Goal: Transaction & Acquisition: Obtain resource

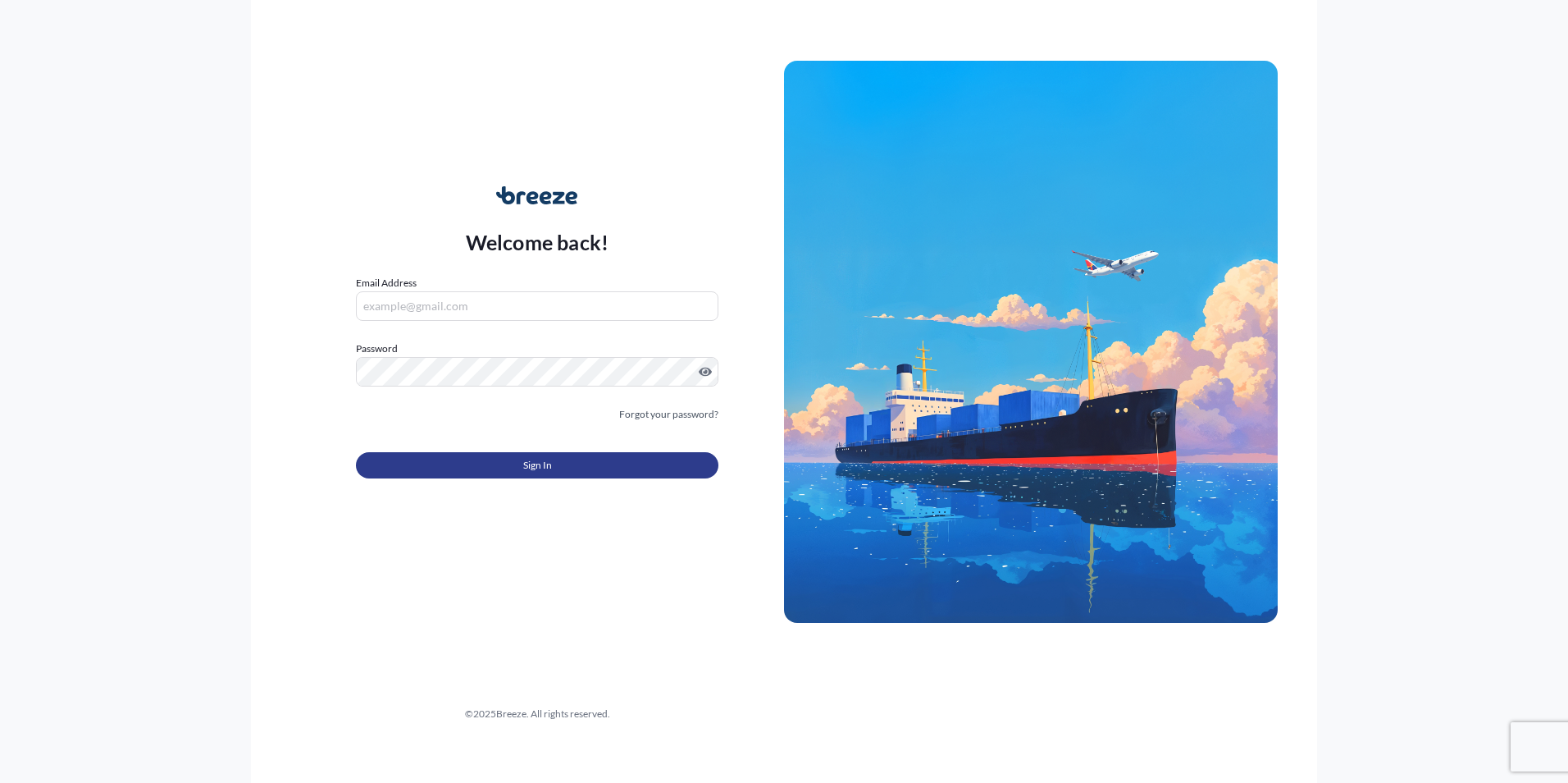
type input "[EMAIL_ADDRESS][DOMAIN_NAME]"
click at [642, 465] on button "Sign In" at bounding box center [537, 465] width 363 height 26
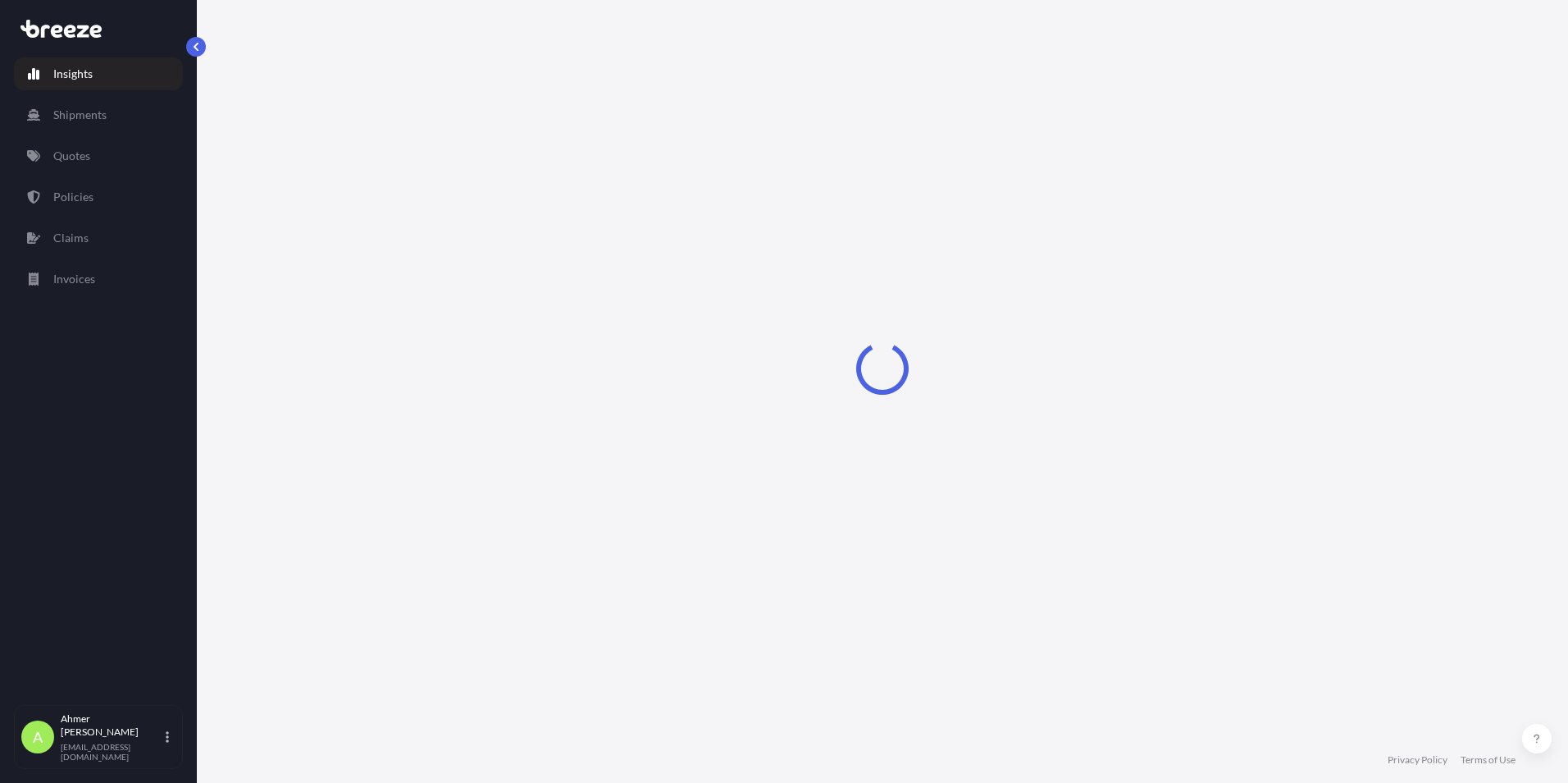
select select "2025"
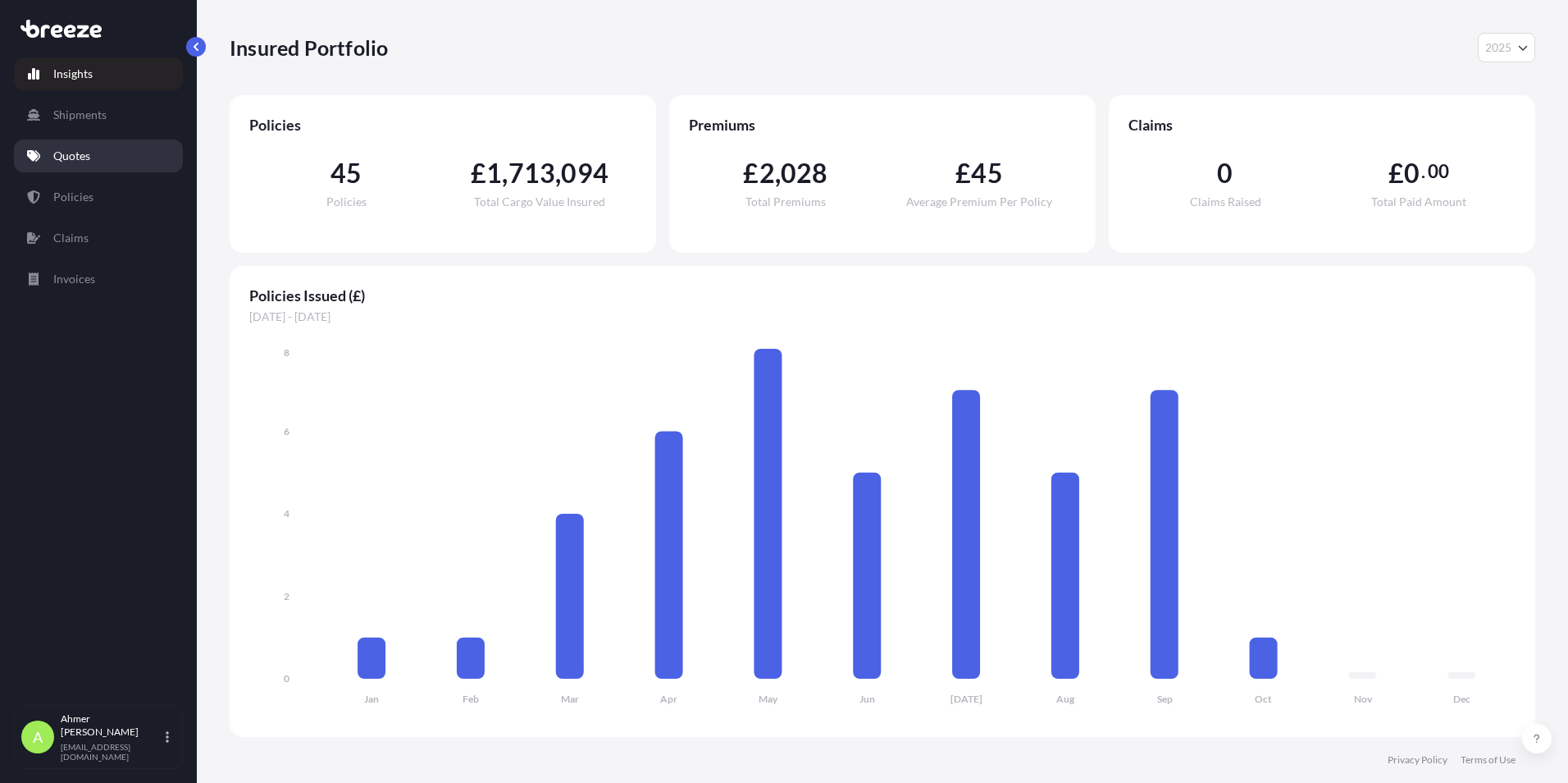
click at [128, 155] on link "Quotes" at bounding box center [98, 156] width 168 height 33
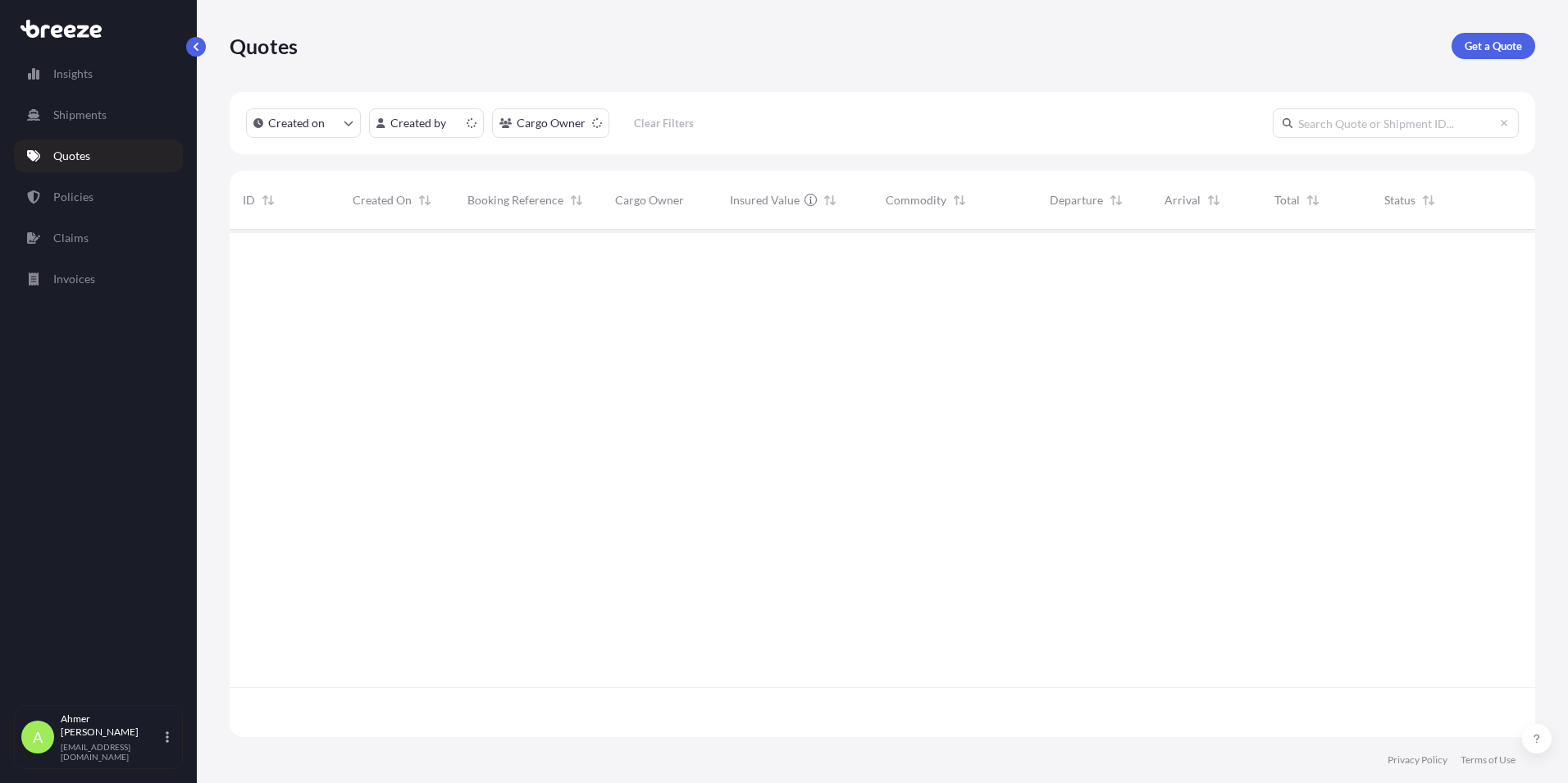
scroll to position [504, 1293]
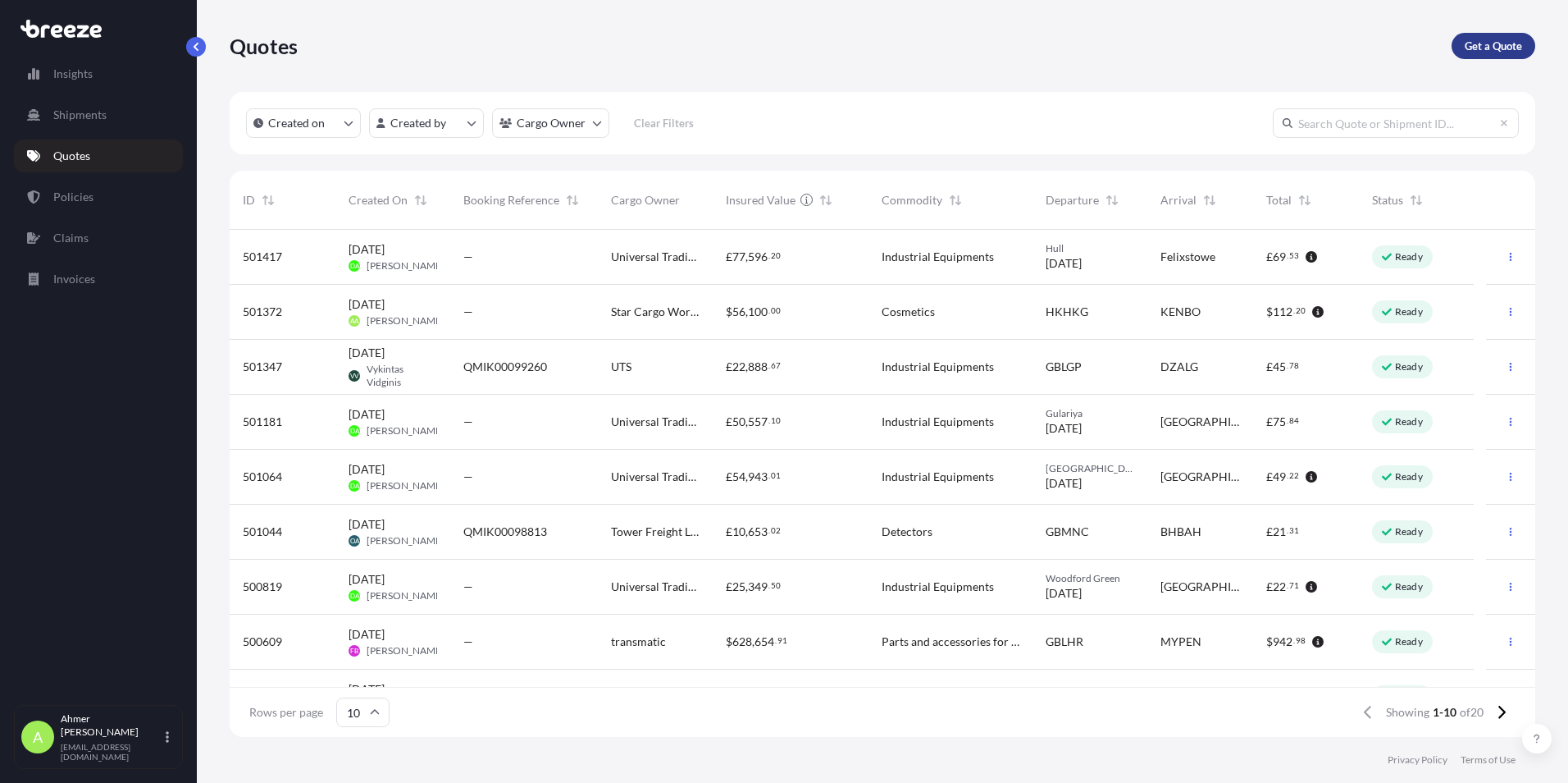
click at [1475, 47] on p "Get a Quote" at bounding box center [1493, 46] width 58 height 16
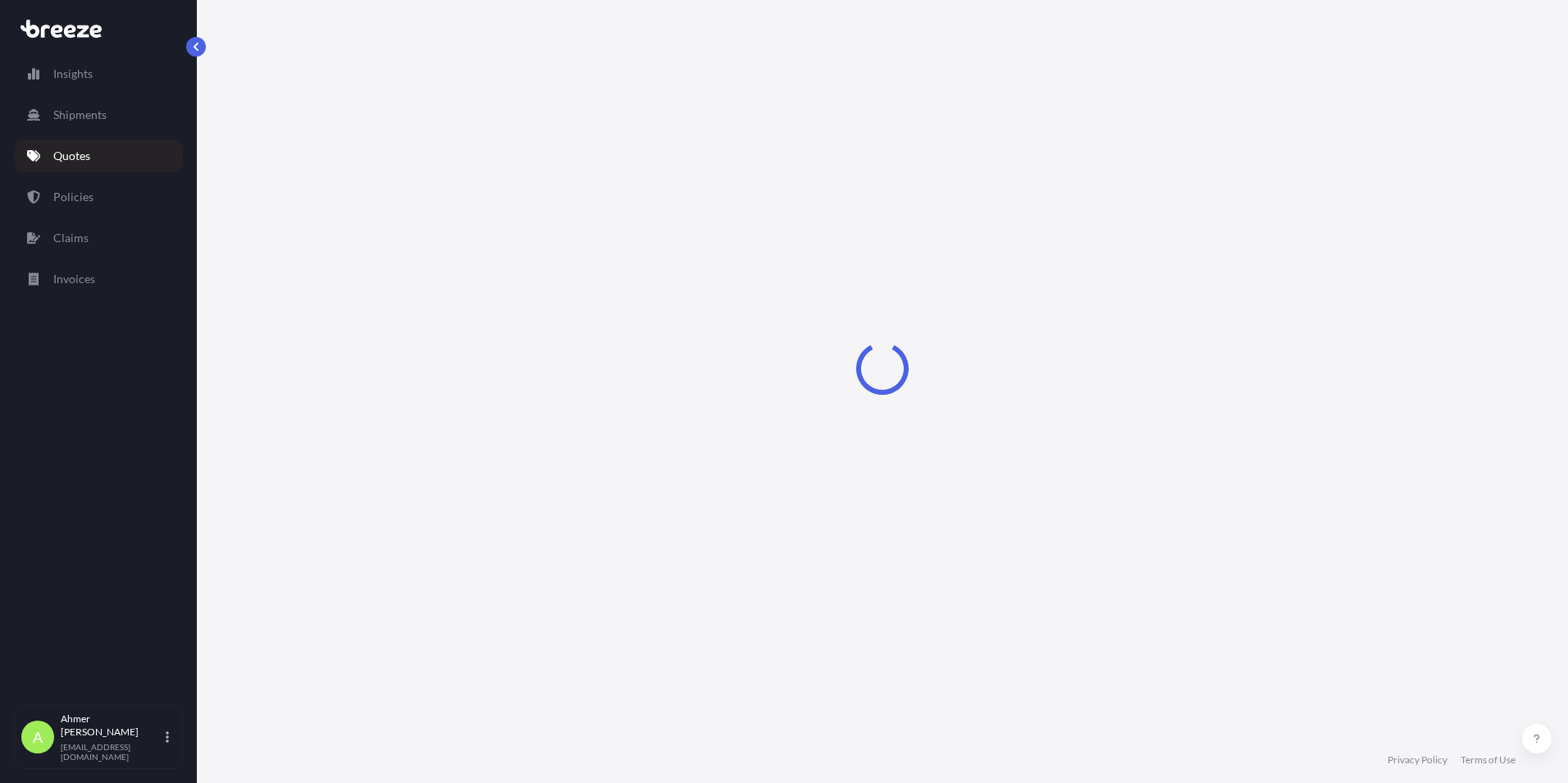
select select "Road"
select select "Air"
select select "1"
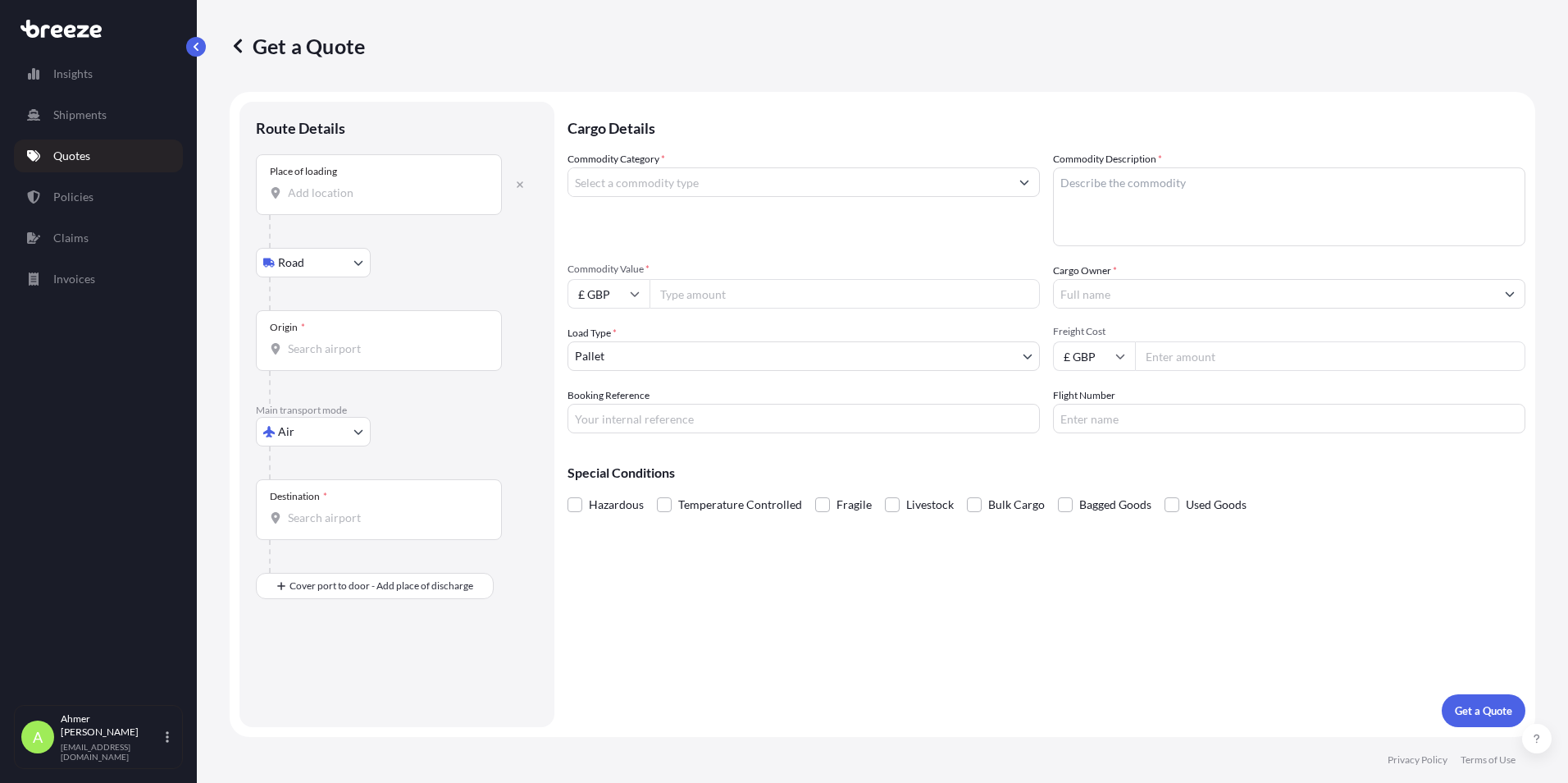
click at [336, 206] on div "Place of loading" at bounding box center [379, 185] width 246 height 61
click at [336, 201] on input "Place of loading" at bounding box center [385, 193] width 193 height 16
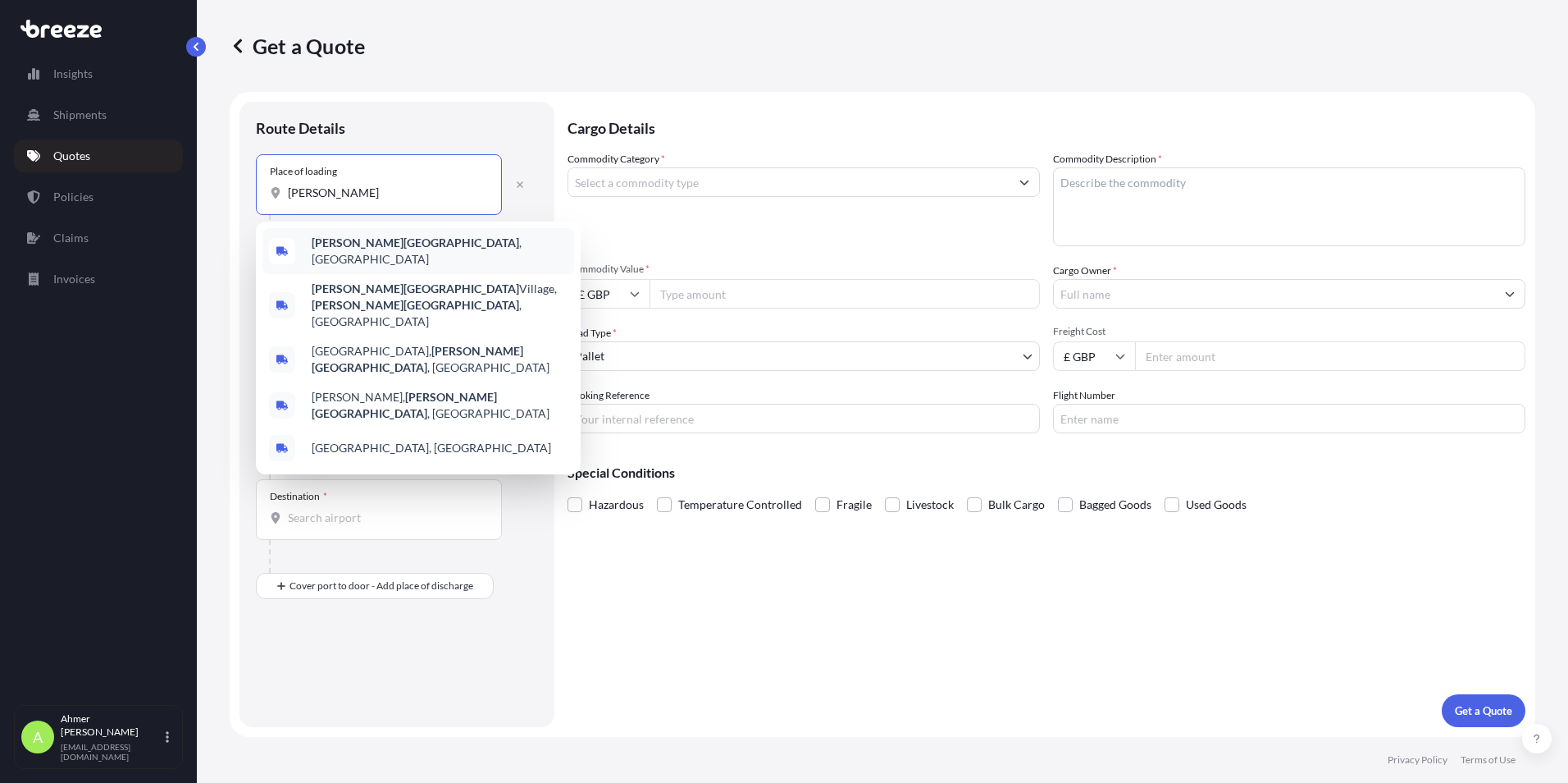
click at [380, 242] on b "[PERSON_NAME][GEOGRAPHIC_DATA]" at bounding box center [416, 242] width 207 height 14
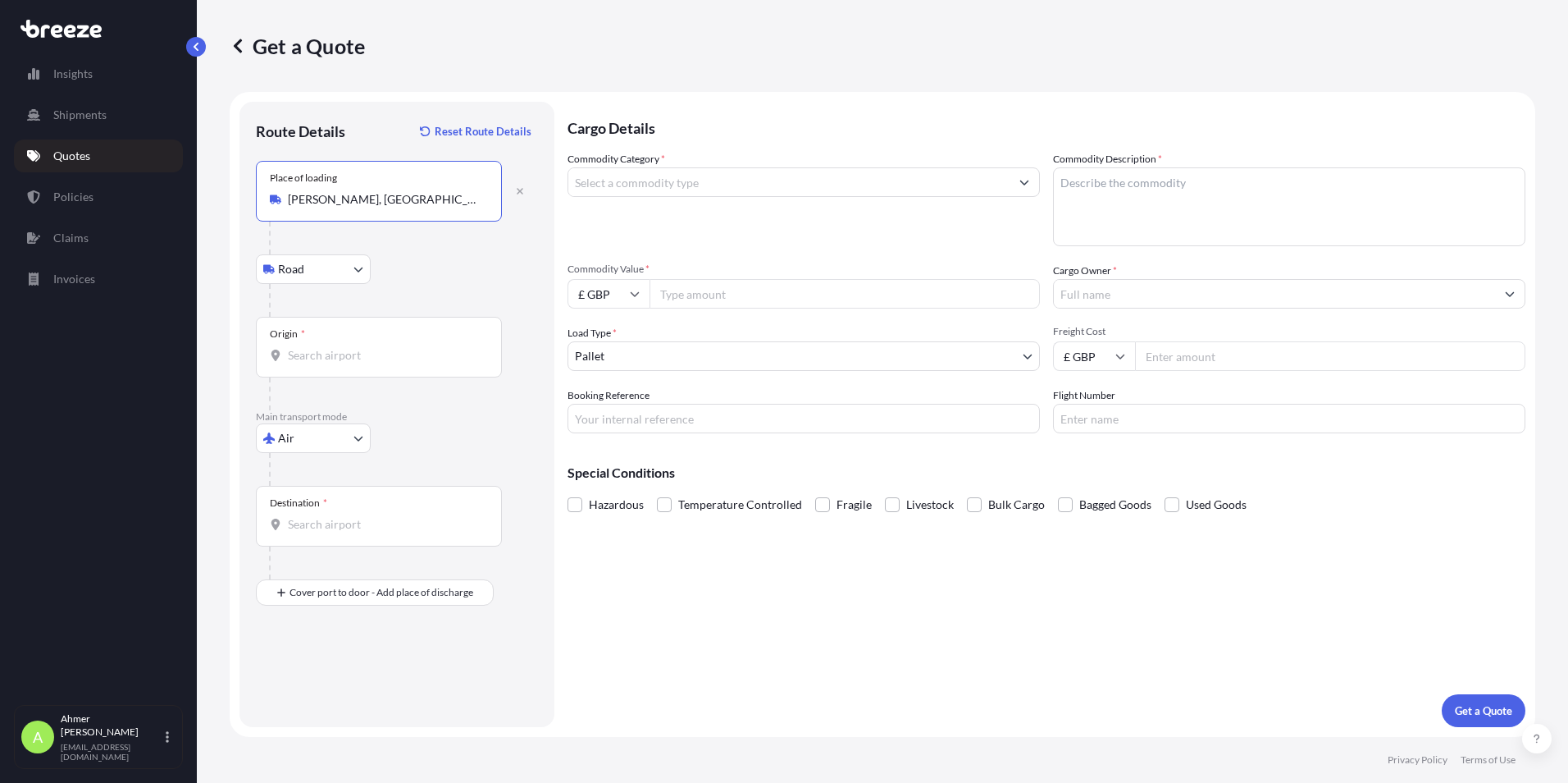
type input "[PERSON_NAME], [GEOGRAPHIC_DATA]"
click at [318, 442] on body "0 options available. 5 options available. Insights Shipments Quotes Policies Cl…" at bounding box center [784, 391] width 1568 height 783
click at [313, 544] on div "Road" at bounding box center [313, 540] width 102 height 30
select select "Road"
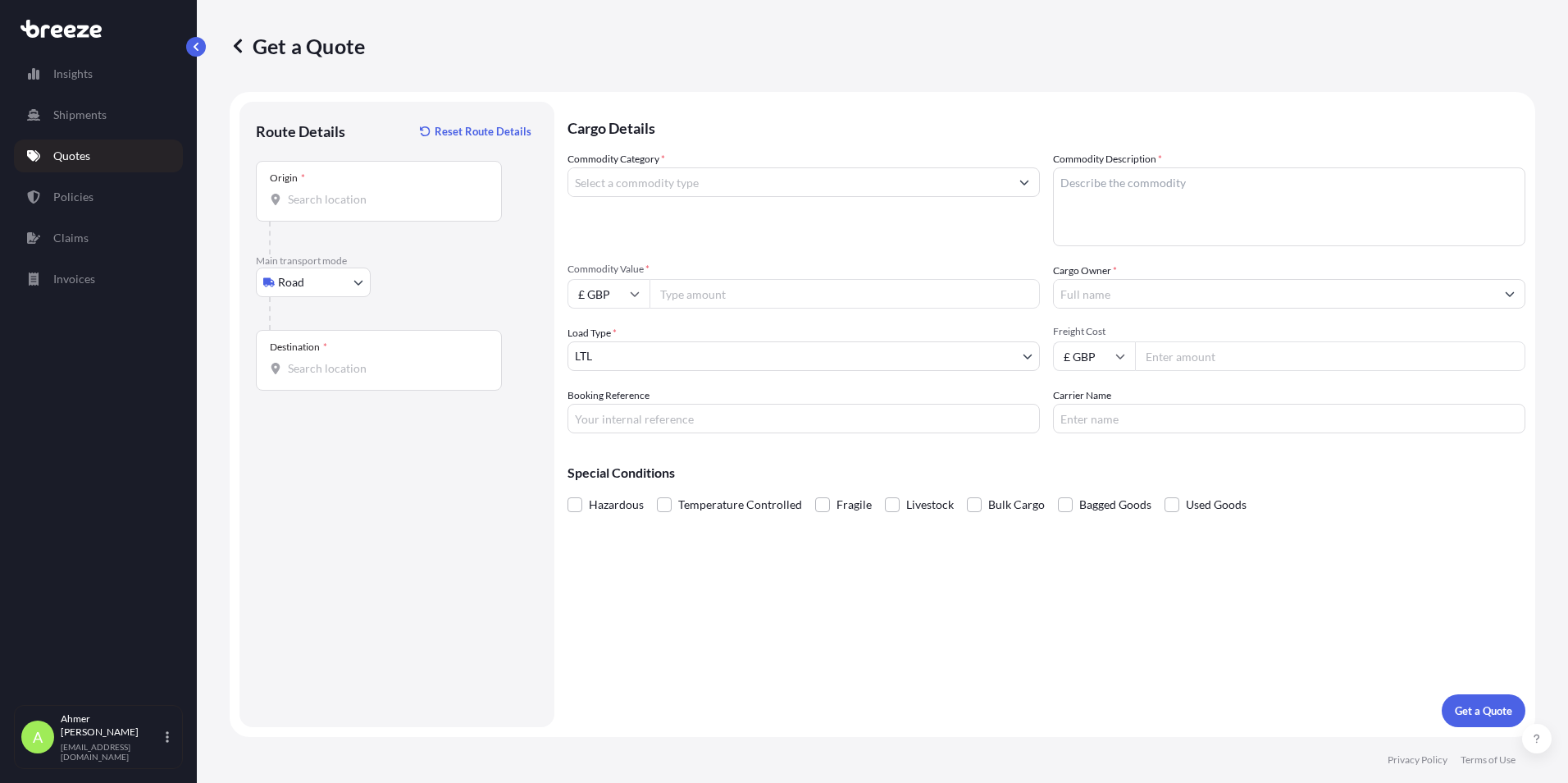
click at [338, 354] on div "Destination *" at bounding box center [379, 360] width 246 height 61
click at [338, 360] on input "Destination *" at bounding box center [385, 368] width 193 height 16
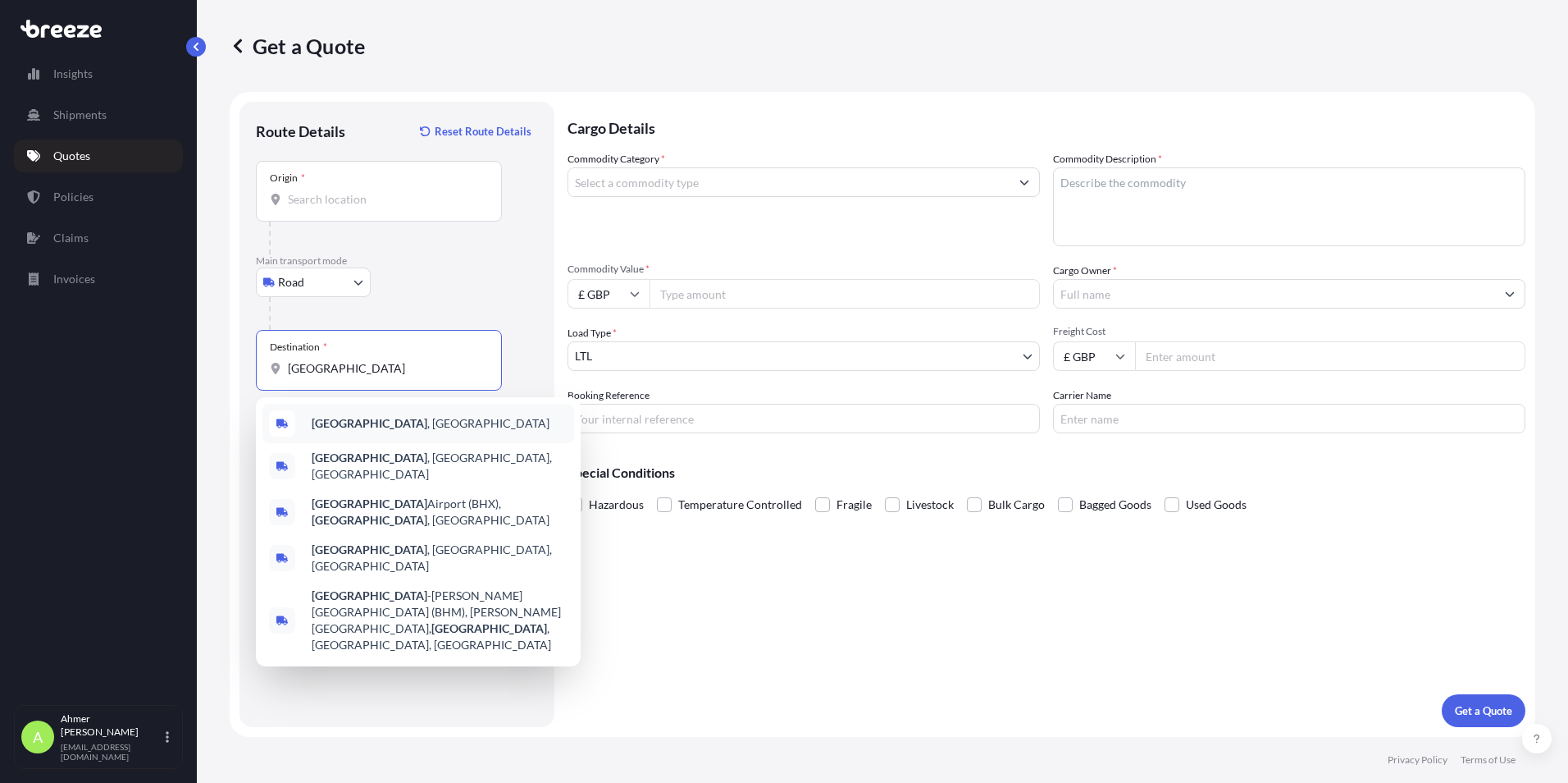
click at [400, 428] on div "[GEOGRAPHIC_DATA] , [GEOGRAPHIC_DATA]" at bounding box center [418, 423] width 312 height 39
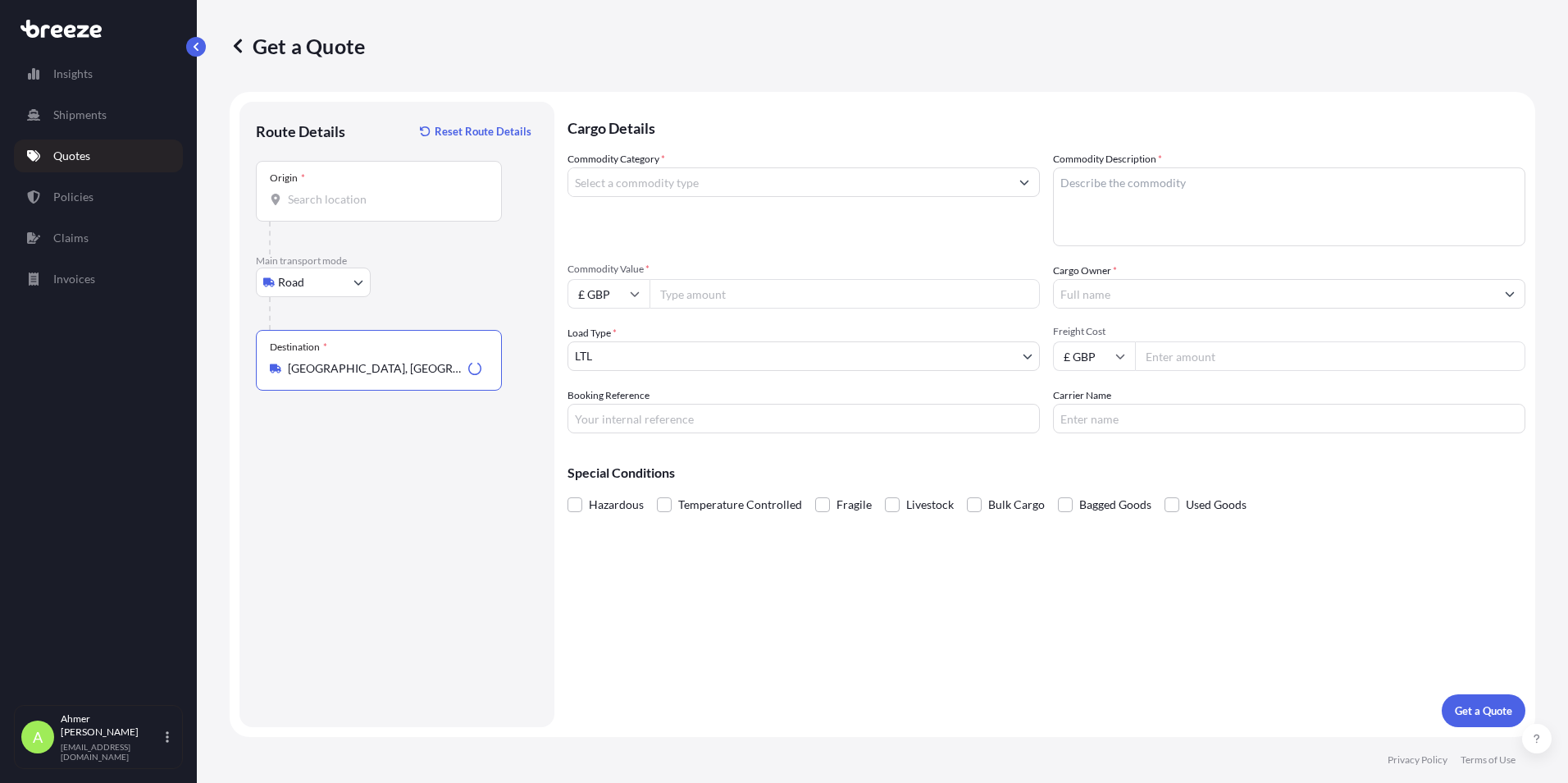
type input "[GEOGRAPHIC_DATA], [GEOGRAPHIC_DATA]"
click at [723, 193] on input "Commodity Category *" at bounding box center [788, 183] width 441 height 30
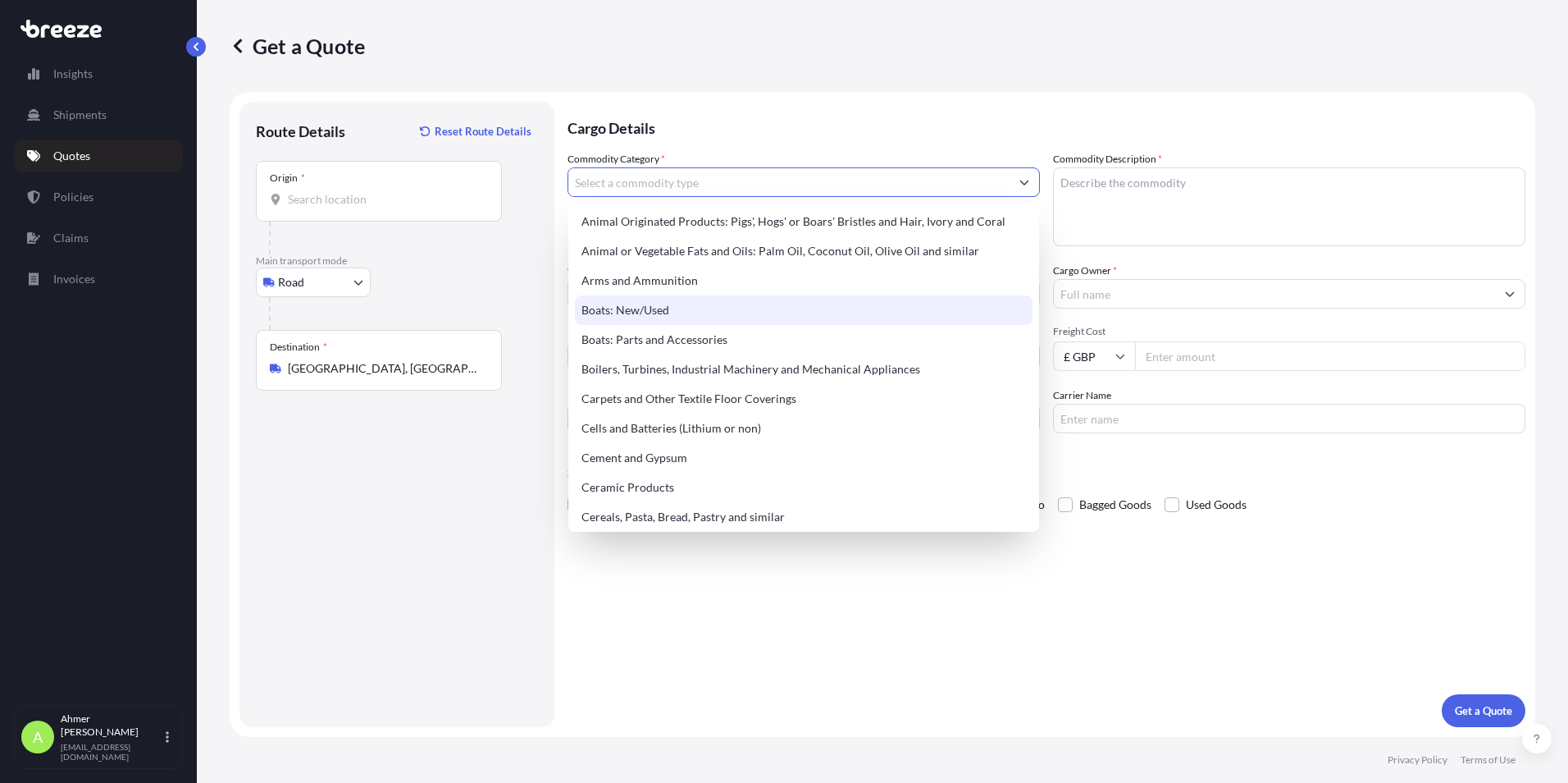
scroll to position [164, 0]
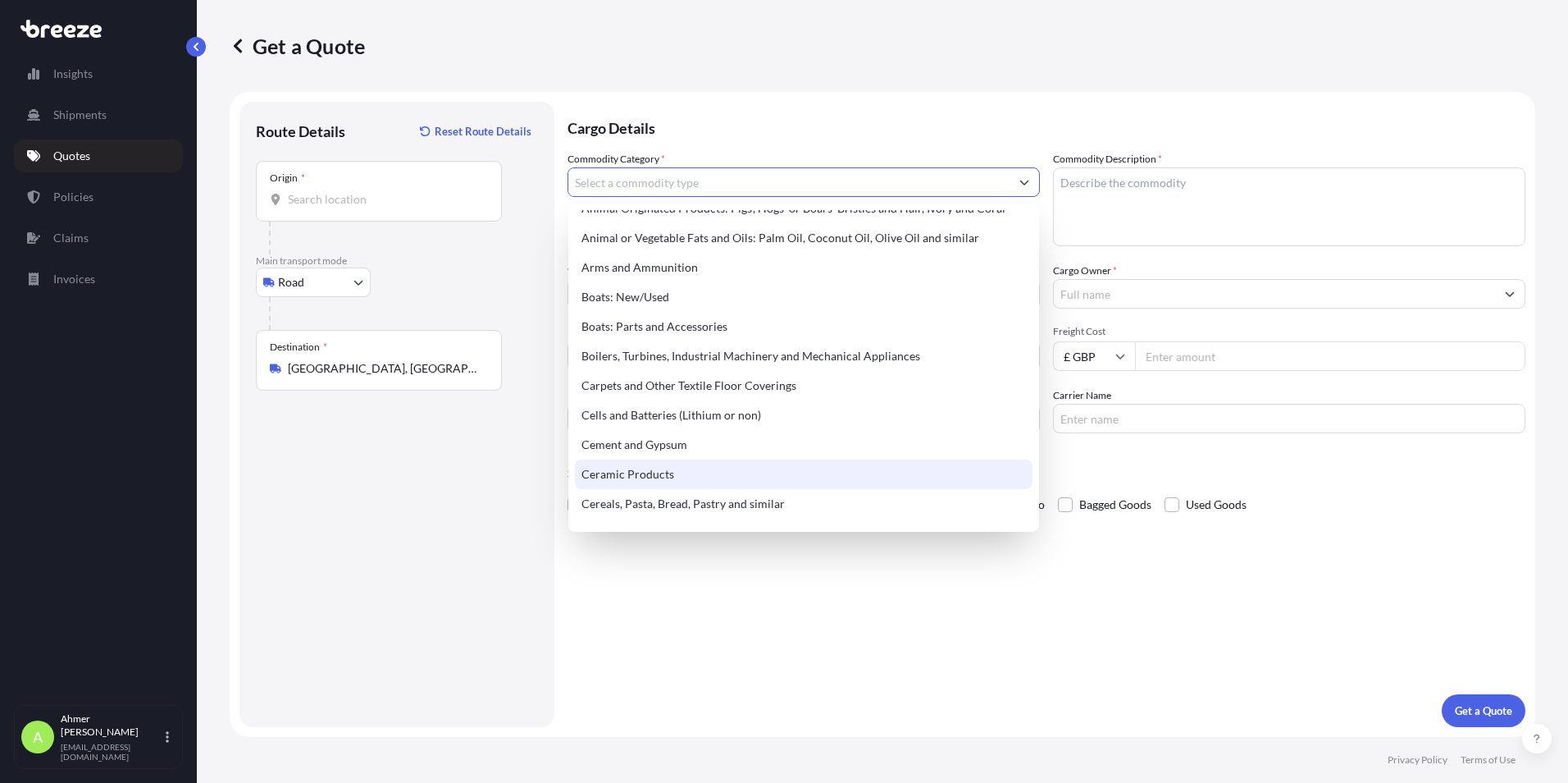
click at [678, 478] on div "Ceramic Products" at bounding box center [803, 475] width 458 height 30
type input "Ceramic Products"
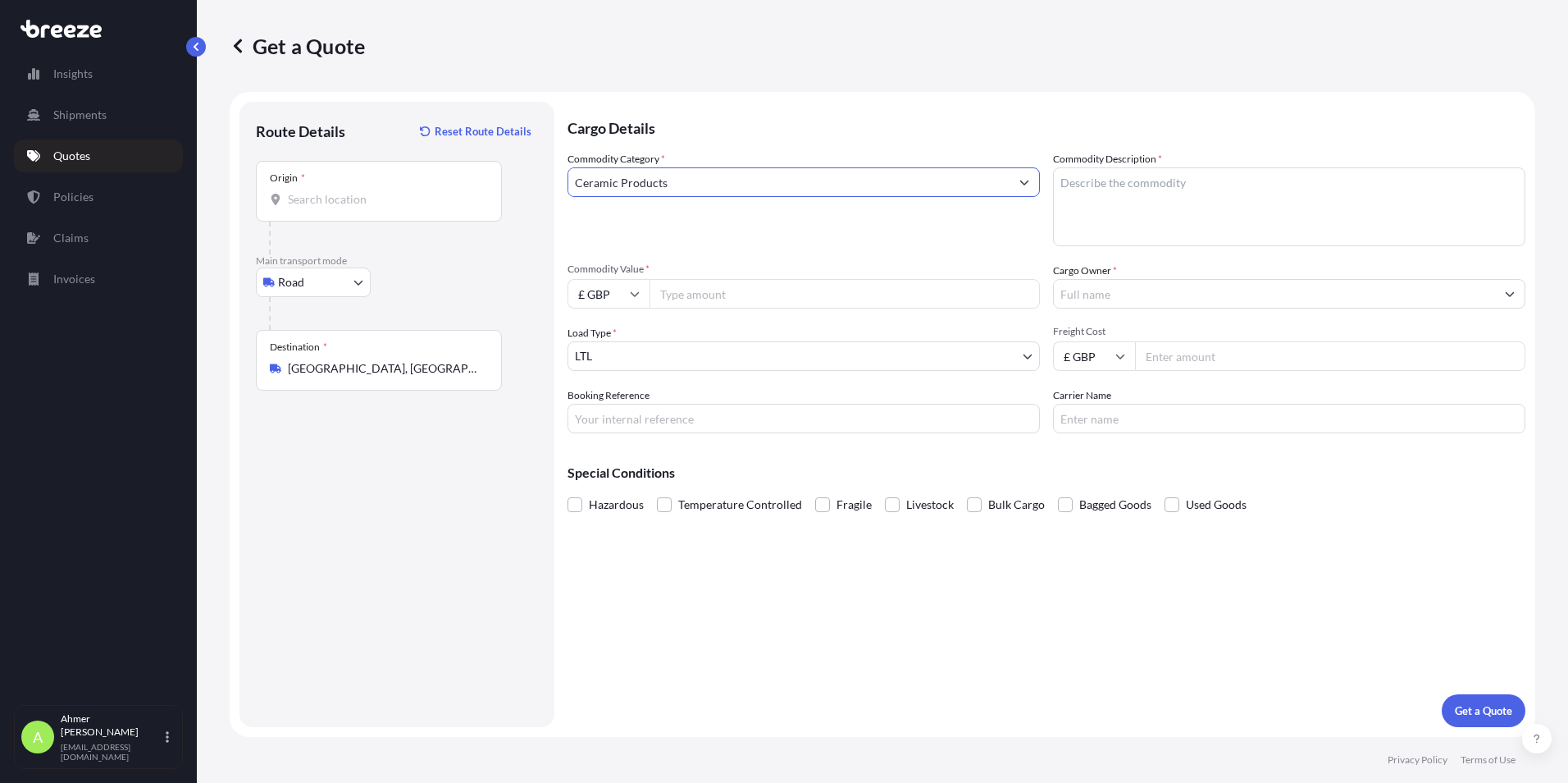
click at [1164, 206] on textarea "Commodity Description *" at bounding box center [1289, 206] width 472 height 79
type textarea "Tiles"
click at [832, 289] on input "Commodity Value *" at bounding box center [844, 294] width 391 height 30
type input "1000"
click at [1152, 290] on input "Cargo Owner *" at bounding box center [1274, 294] width 441 height 30
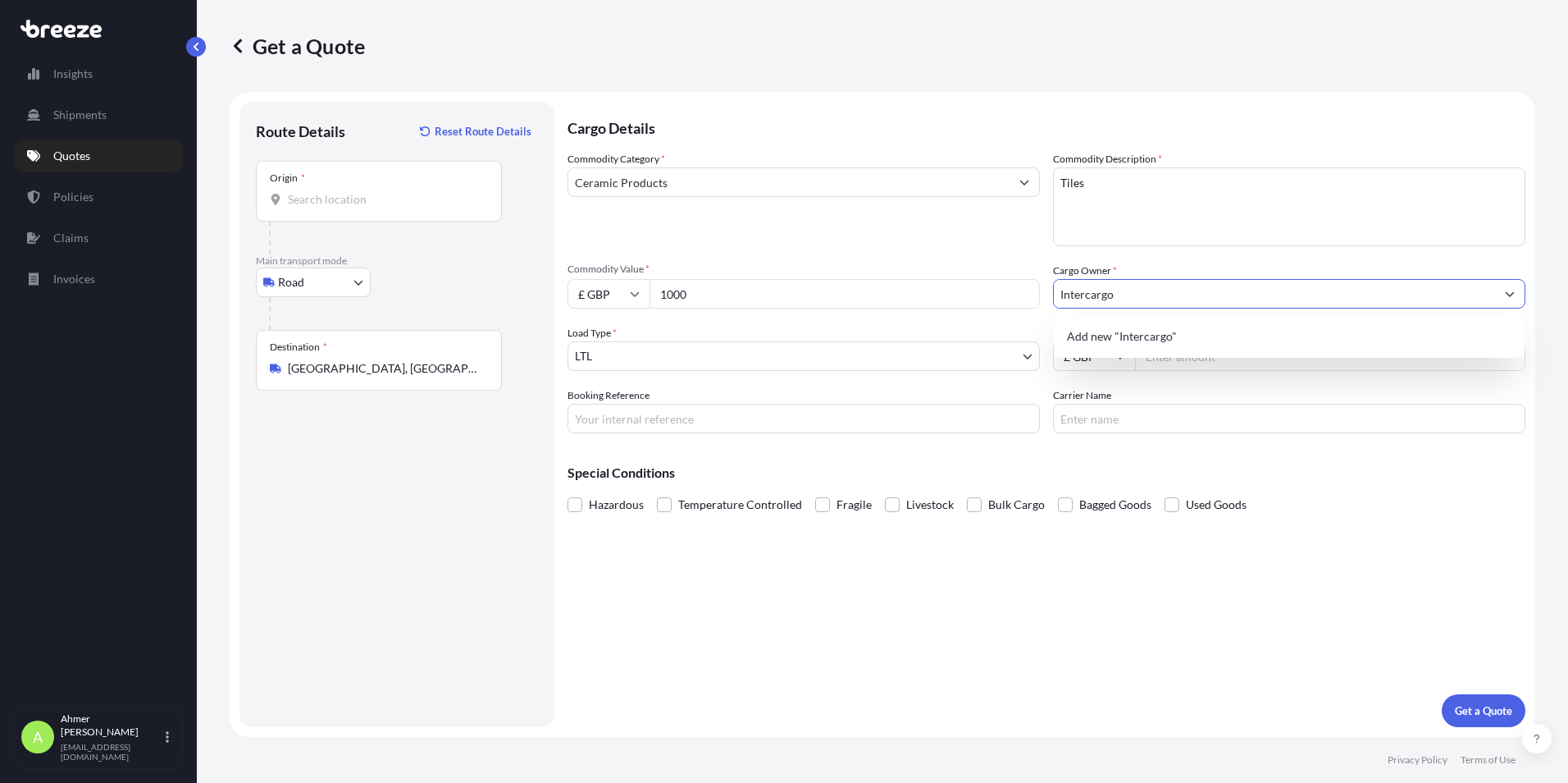
type input "Intercargo"
click at [1279, 675] on div "Cargo Details Commodity Category * Ceramic Products Commodity Description * Til…" at bounding box center [1046, 414] width 958 height 625
click at [1171, 358] on input "Freight Cost" at bounding box center [1330, 356] width 391 height 30
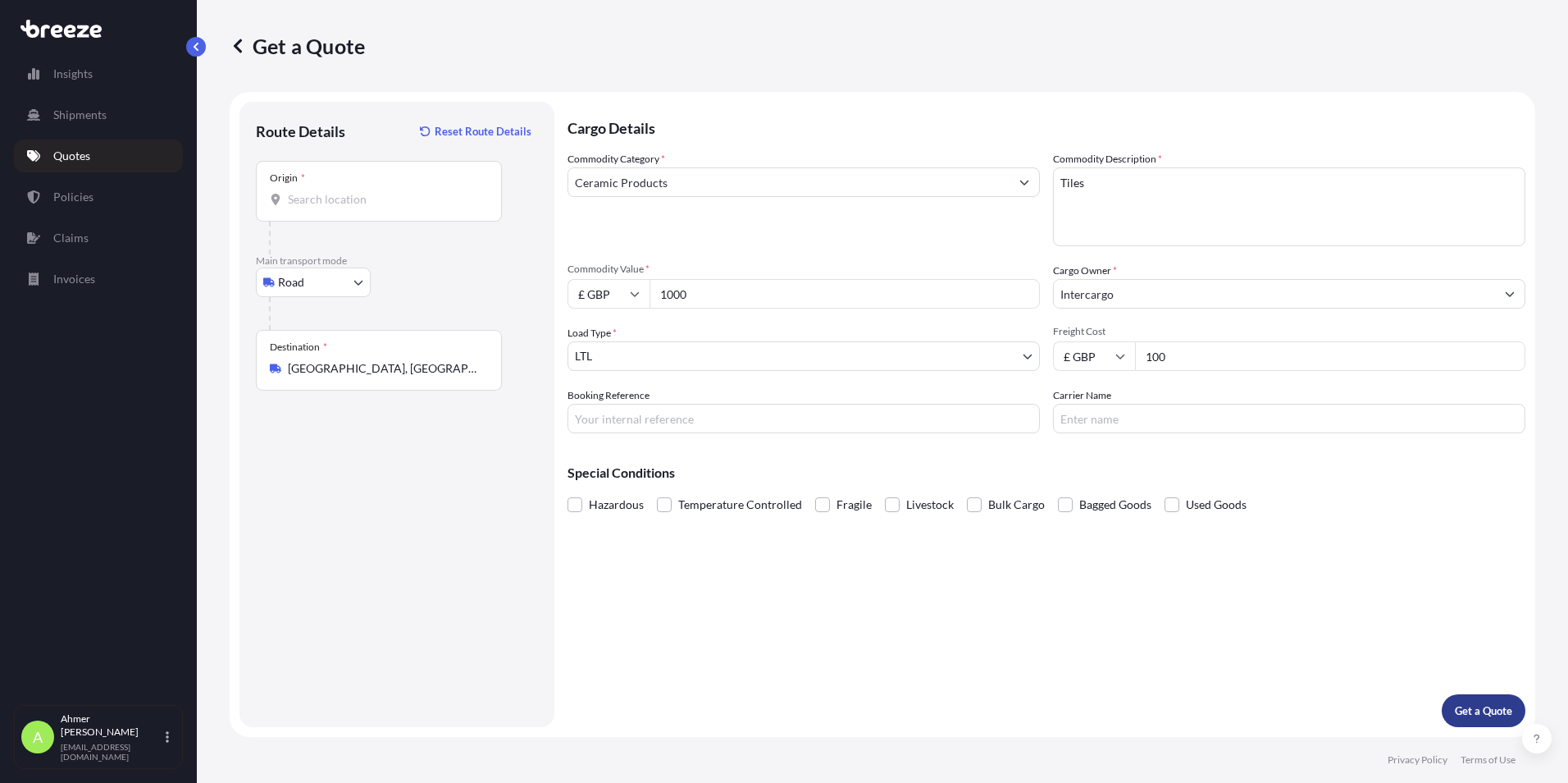
type input "100"
click at [1471, 701] on button "Get a Quote" at bounding box center [1483, 710] width 84 height 33
click at [334, 192] on input "Origin * Please select an origin" at bounding box center [385, 199] width 193 height 16
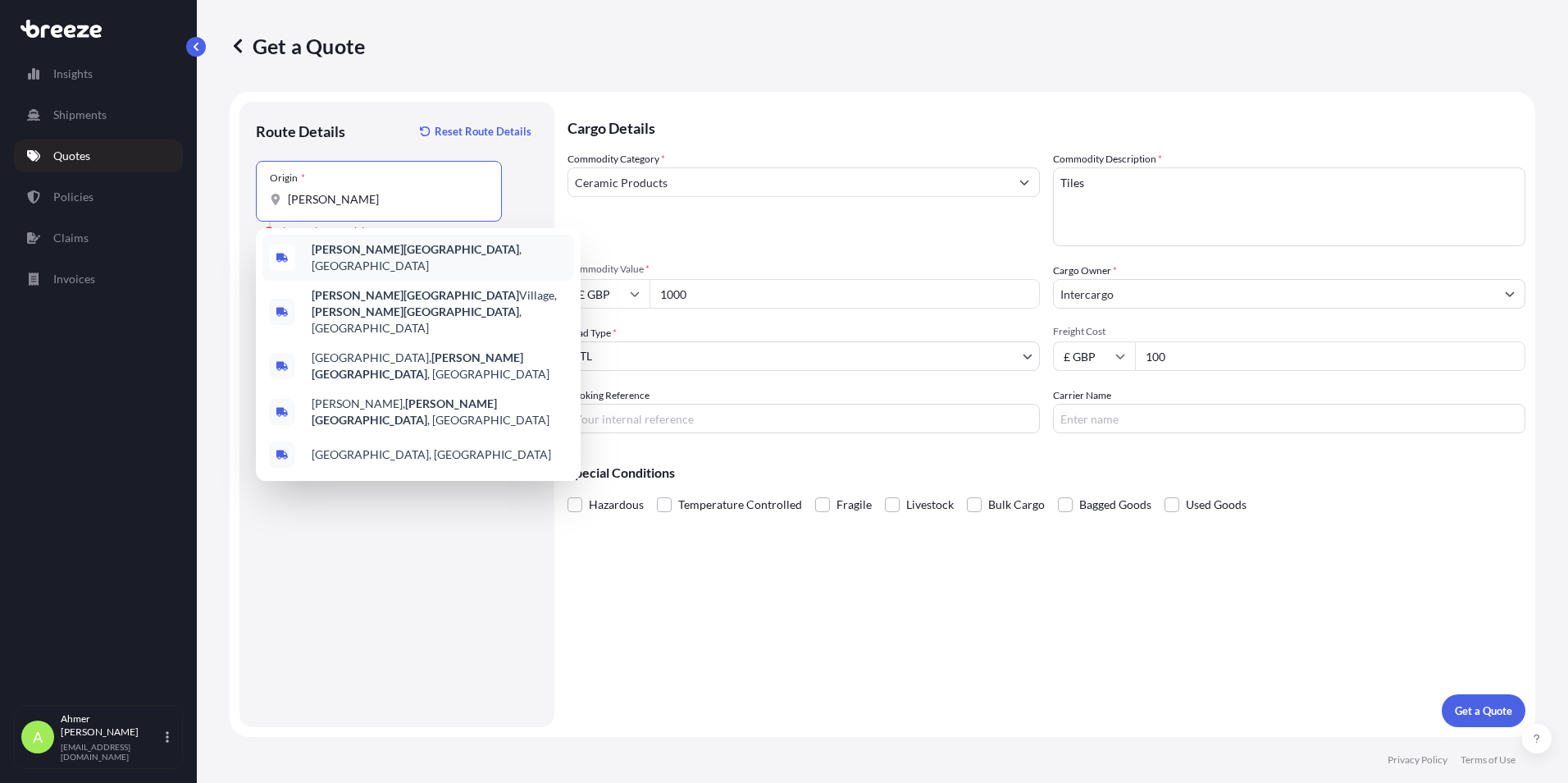
click at [400, 261] on span "[PERSON_NAME] , [GEOGRAPHIC_DATA]" at bounding box center [440, 257] width 256 height 33
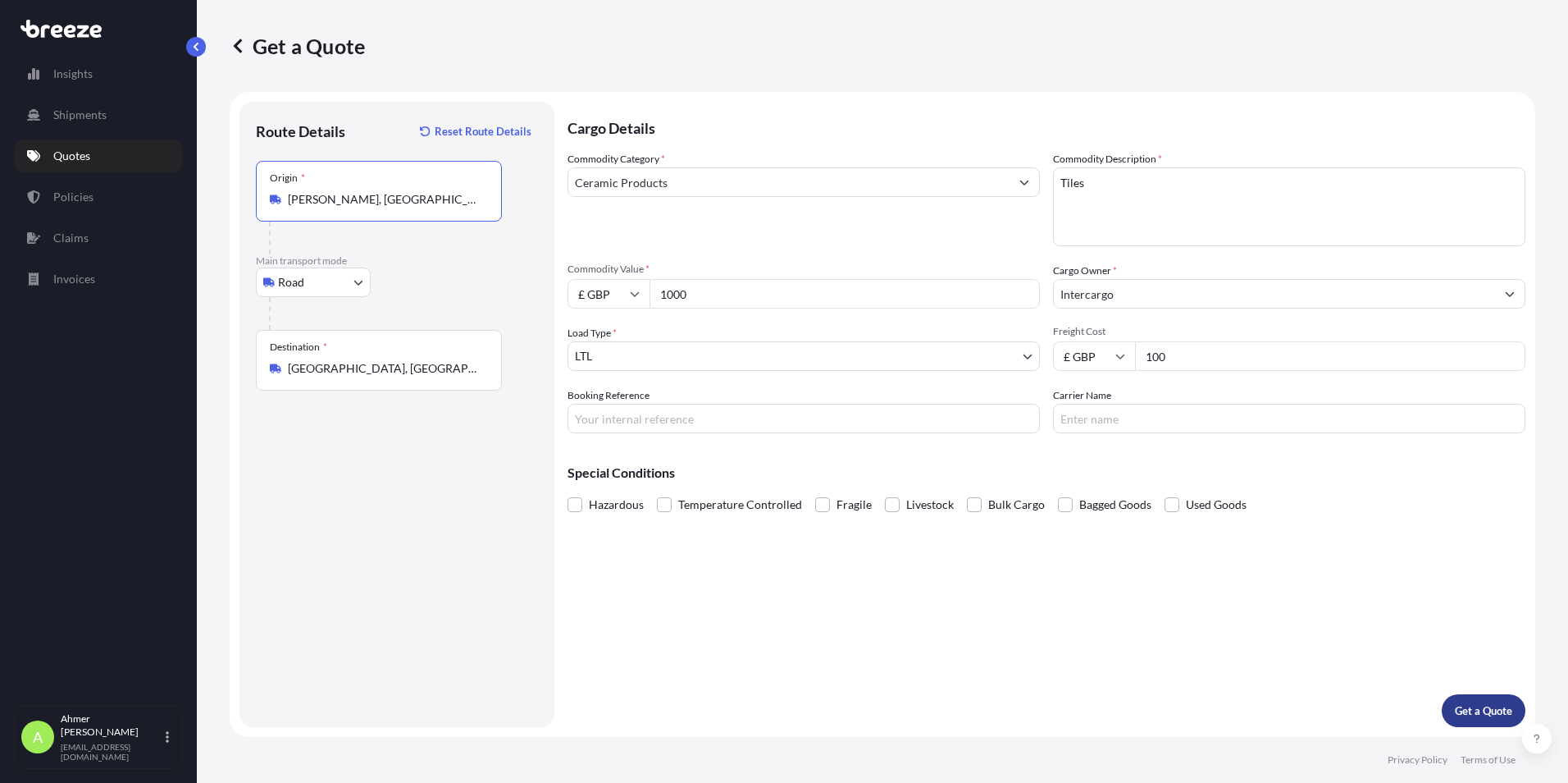
type input "[PERSON_NAME], [GEOGRAPHIC_DATA]"
click at [1485, 718] on p "Get a Quote" at bounding box center [1483, 710] width 58 height 16
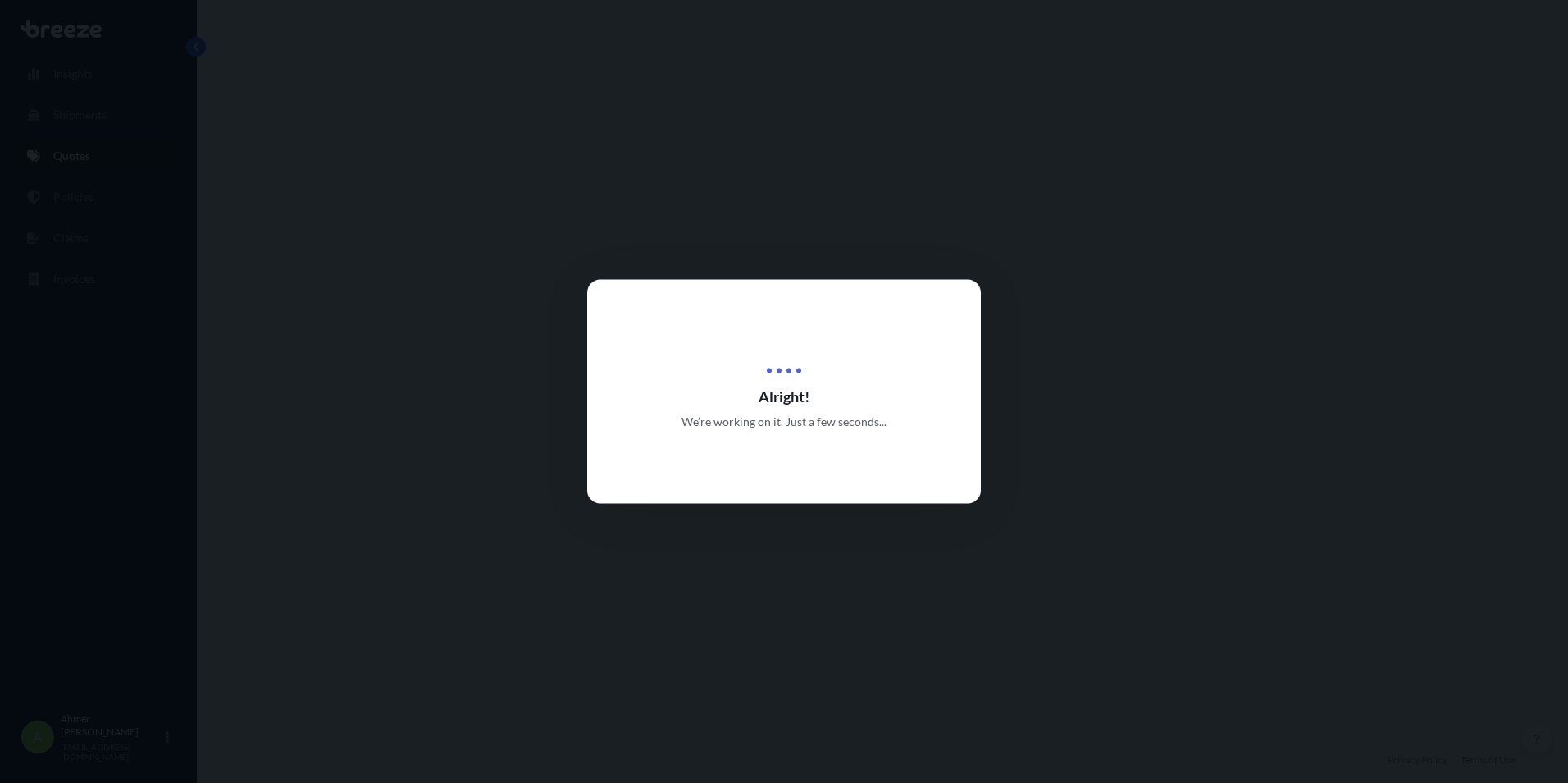
select select "Road"
select select "1"
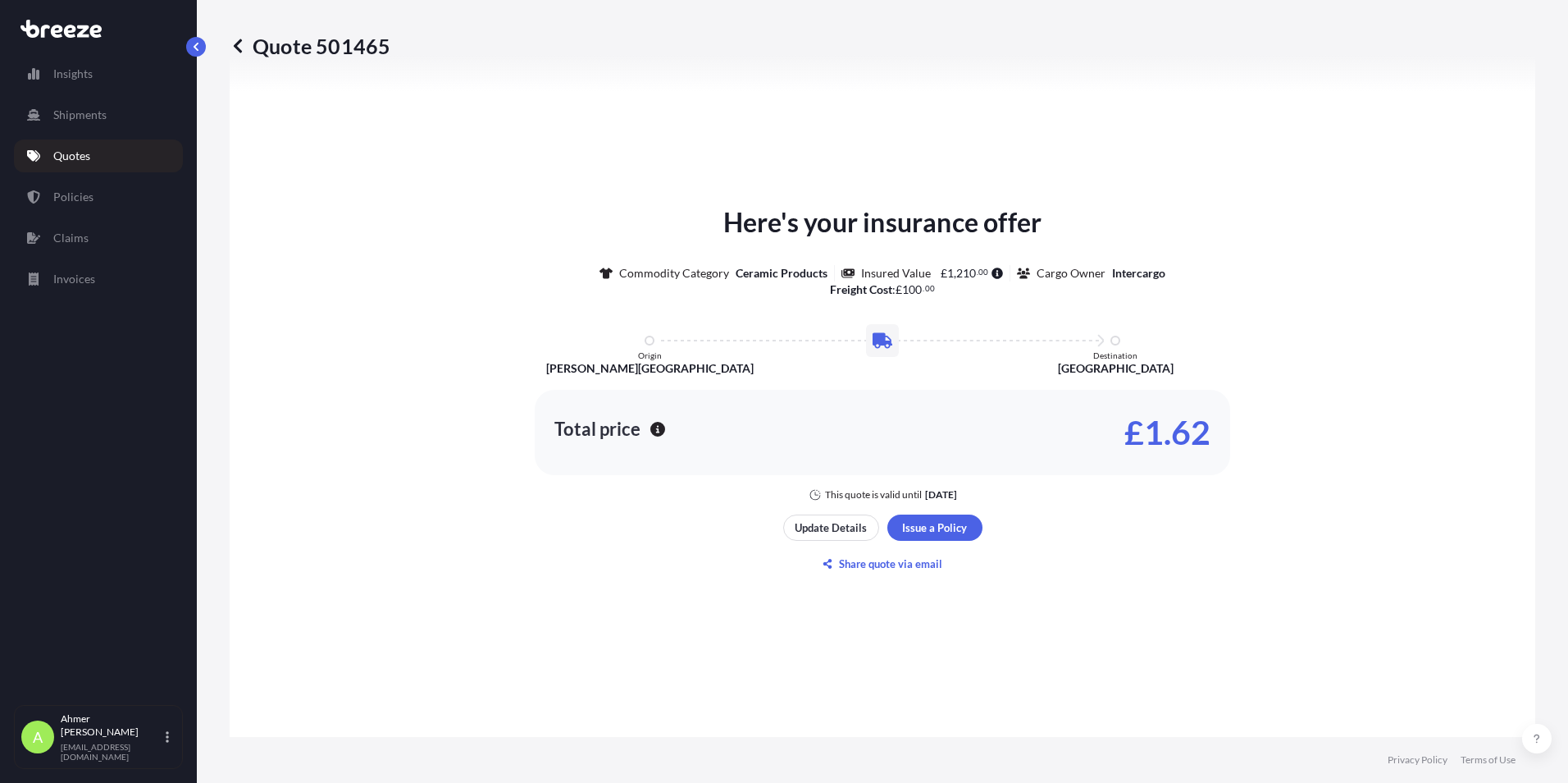
scroll to position [658, 0]
